Goal: Information Seeking & Learning: Learn about a topic

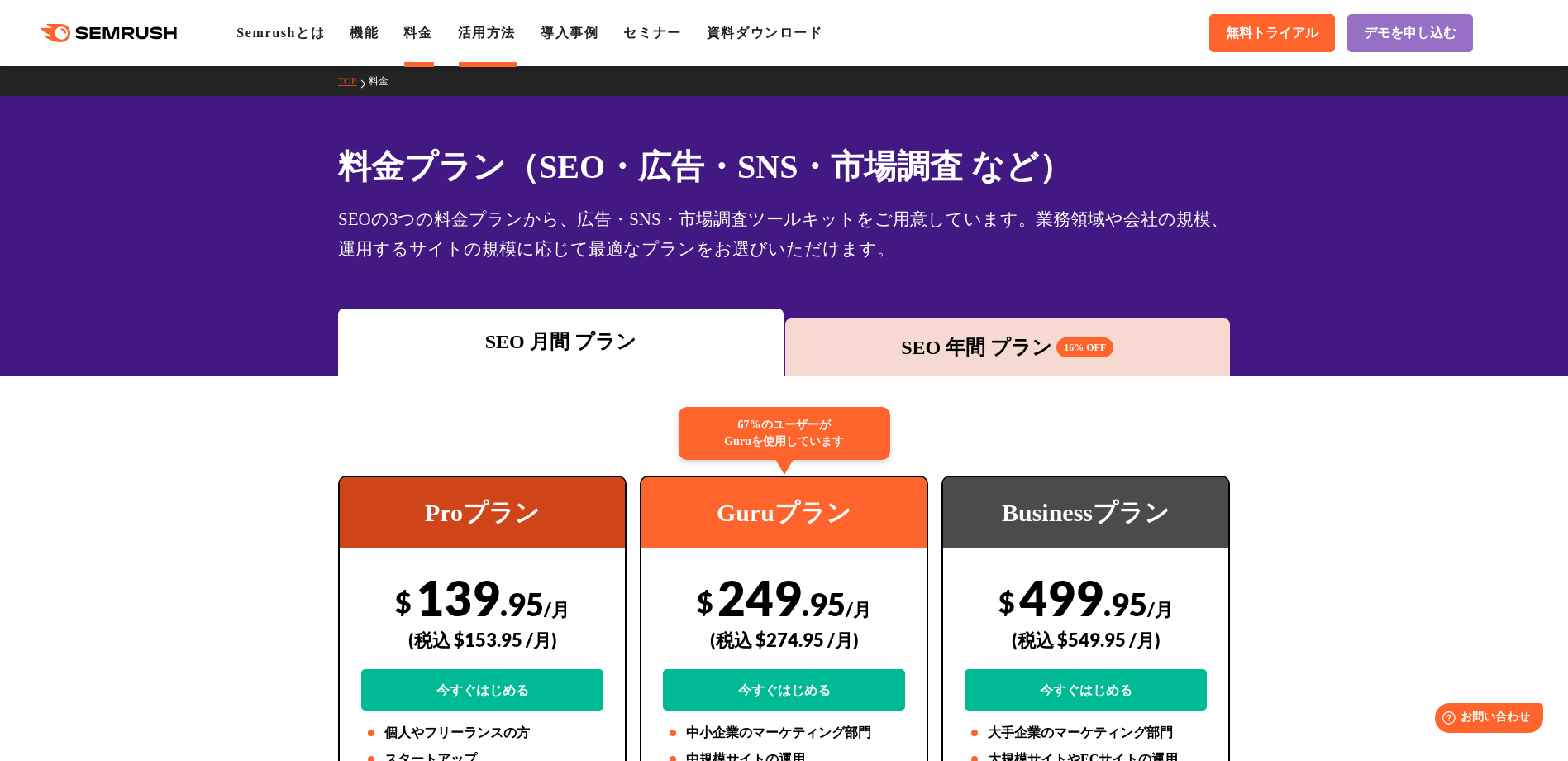
click at [491, 38] on link "活用方法" at bounding box center [486, 32] width 58 height 14
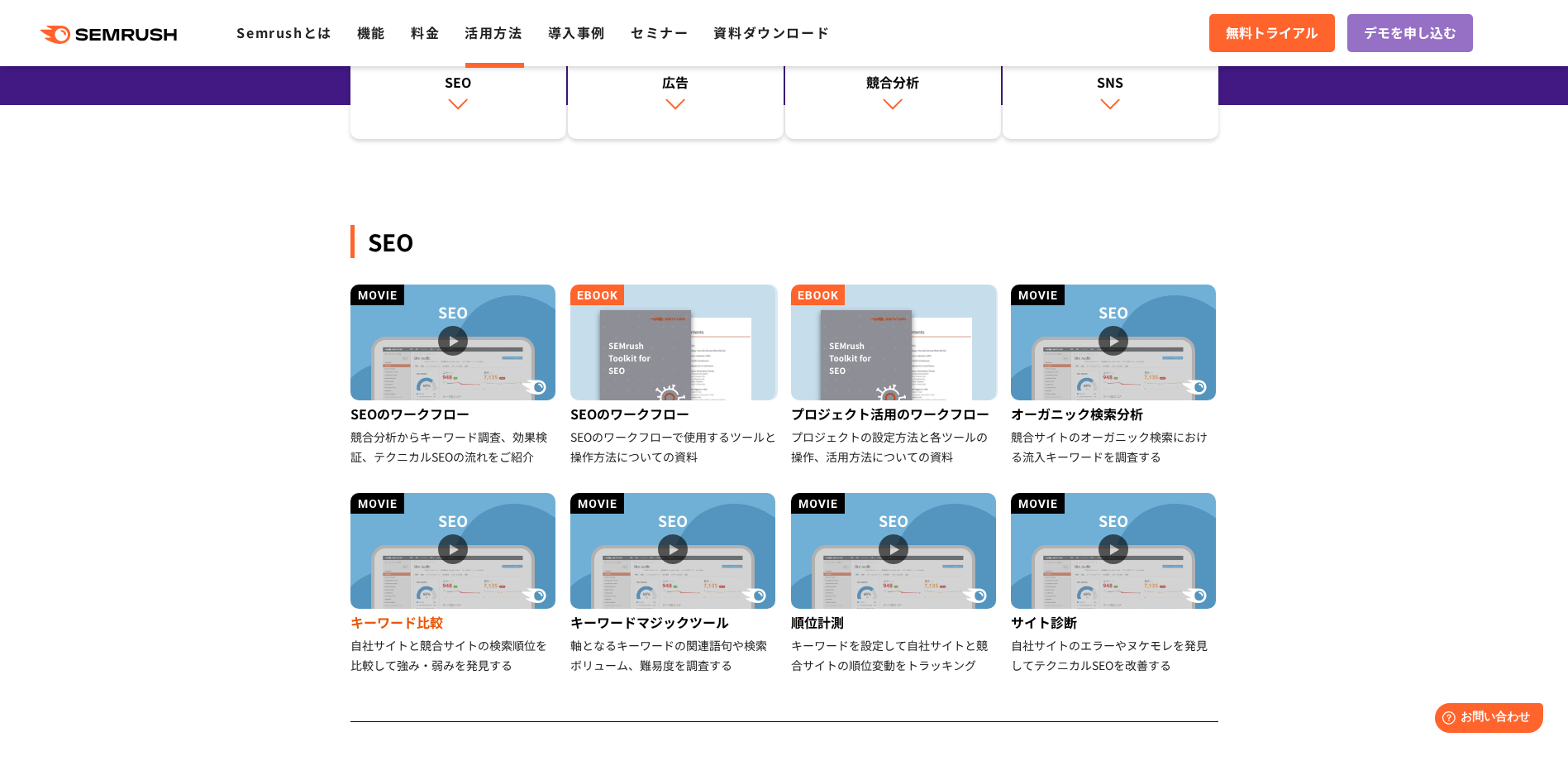
click at [459, 552] on img at bounding box center [453, 550] width 205 height 116
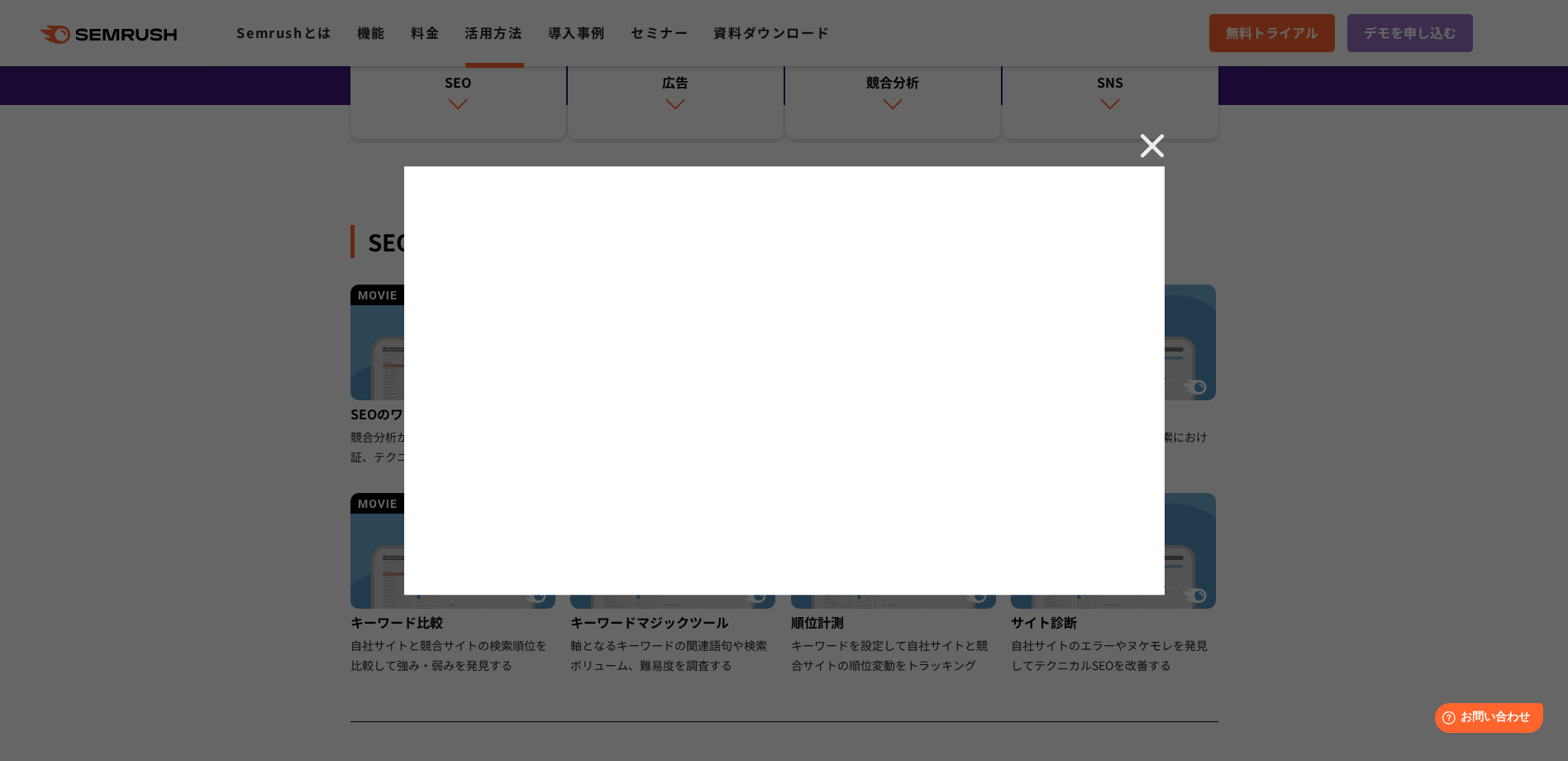
click at [1152, 151] on img at bounding box center [1152, 145] width 25 height 25
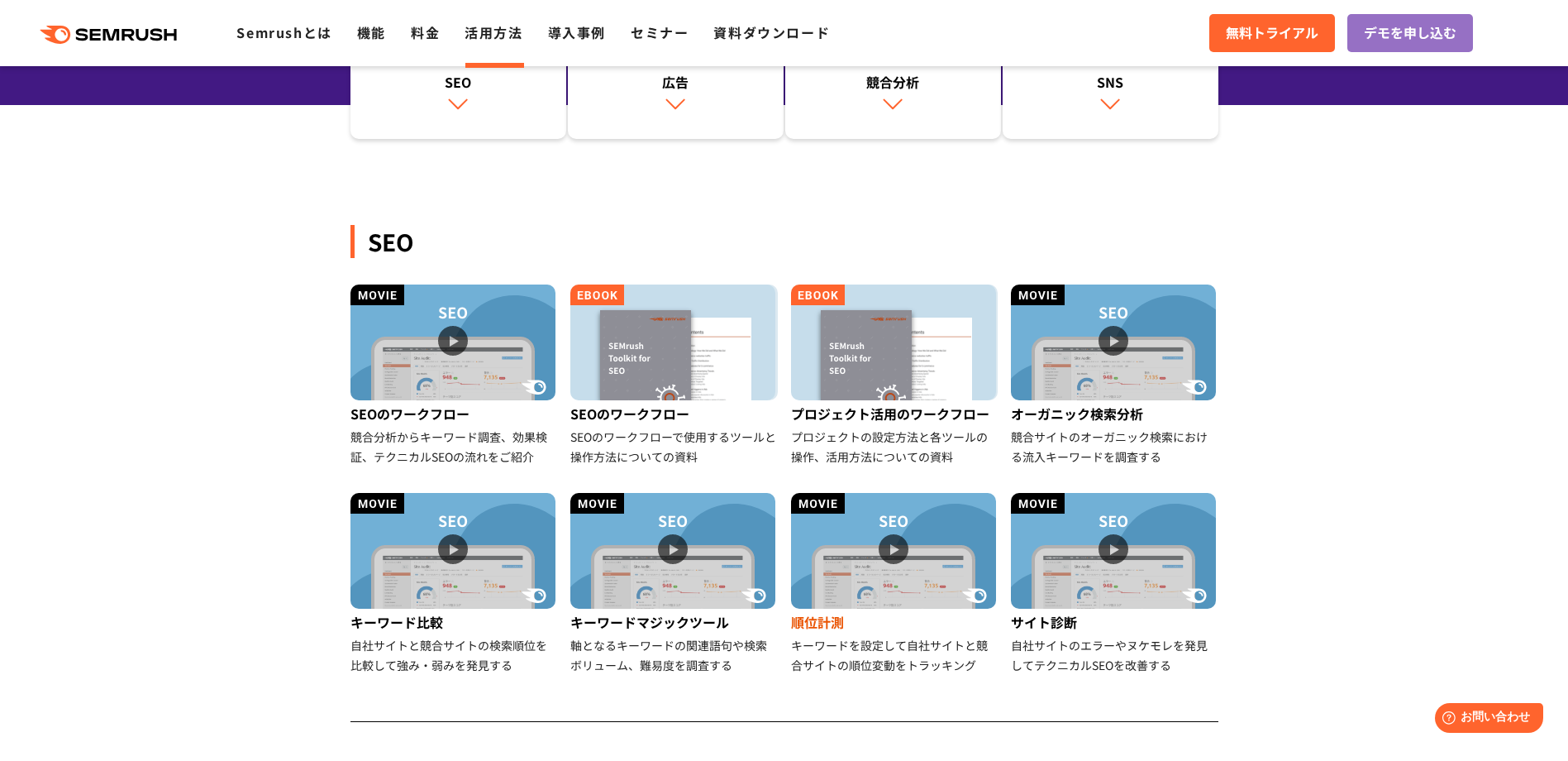
click at [916, 543] on img at bounding box center [894, 550] width 205 height 116
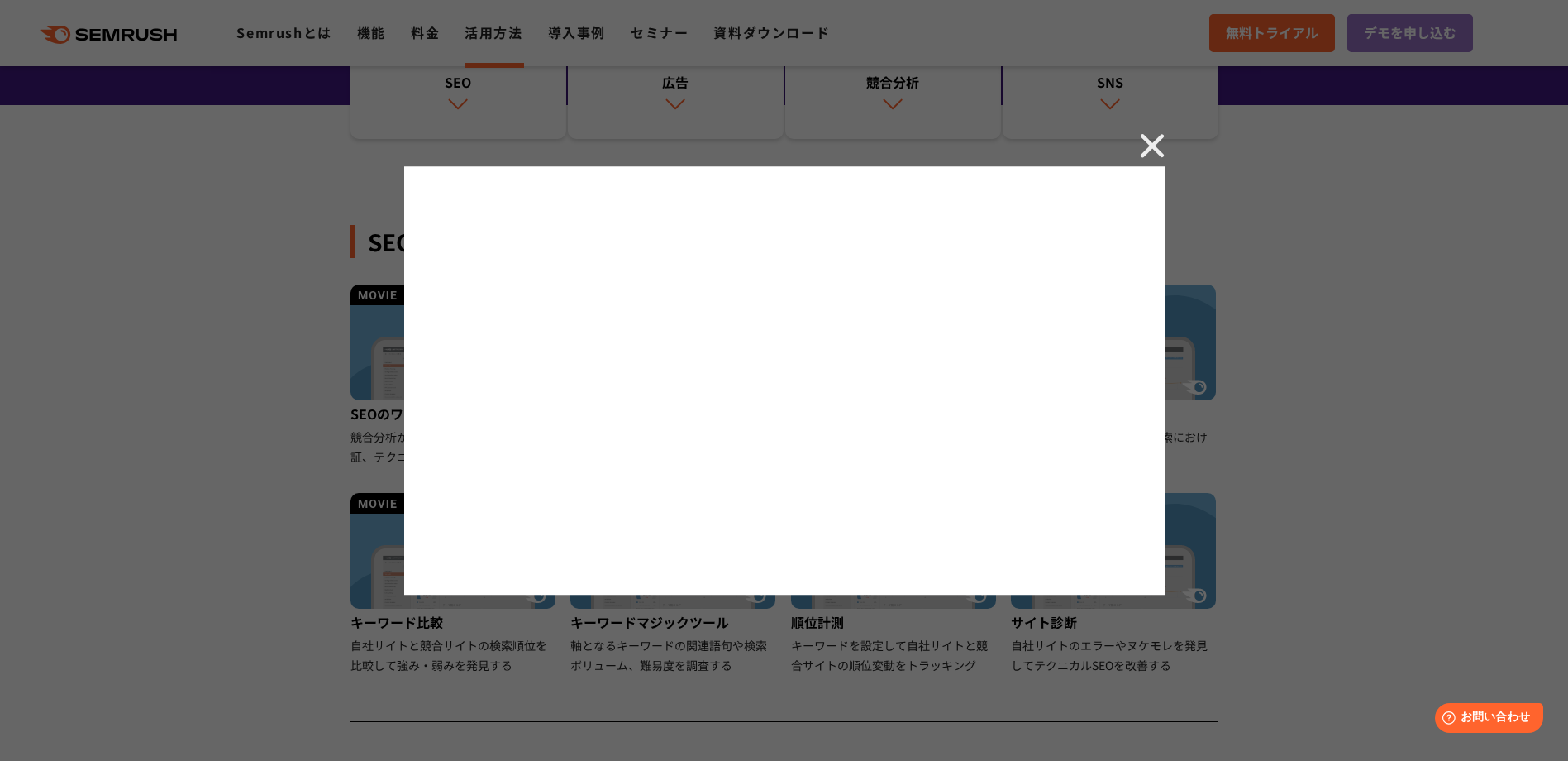
click at [1145, 152] on img at bounding box center [1152, 145] width 25 height 25
